Goal: Task Accomplishment & Management: Manage account settings

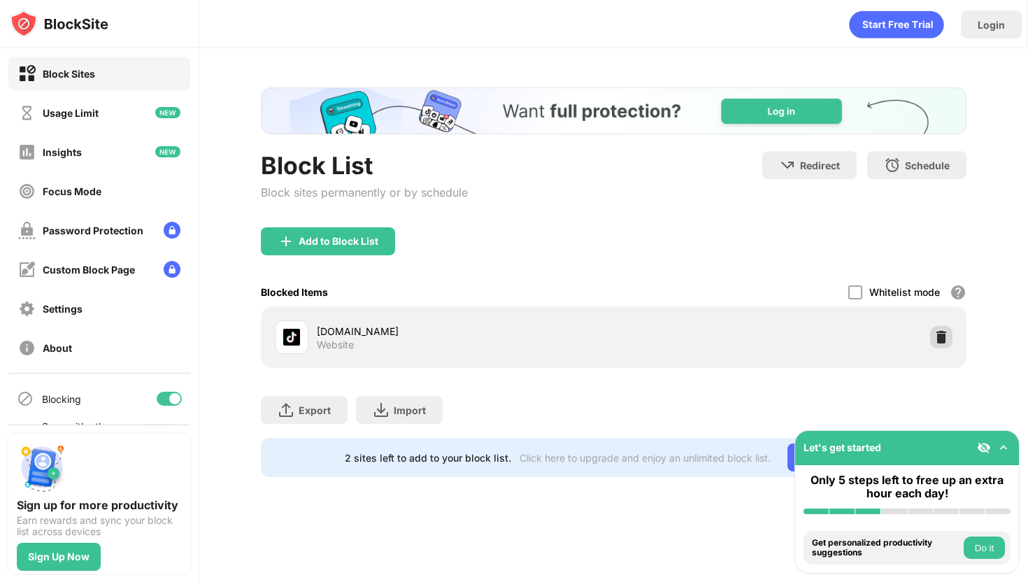
click at [940, 334] on img at bounding box center [941, 337] width 14 height 14
